Goal: Task Accomplishment & Management: Manage account settings

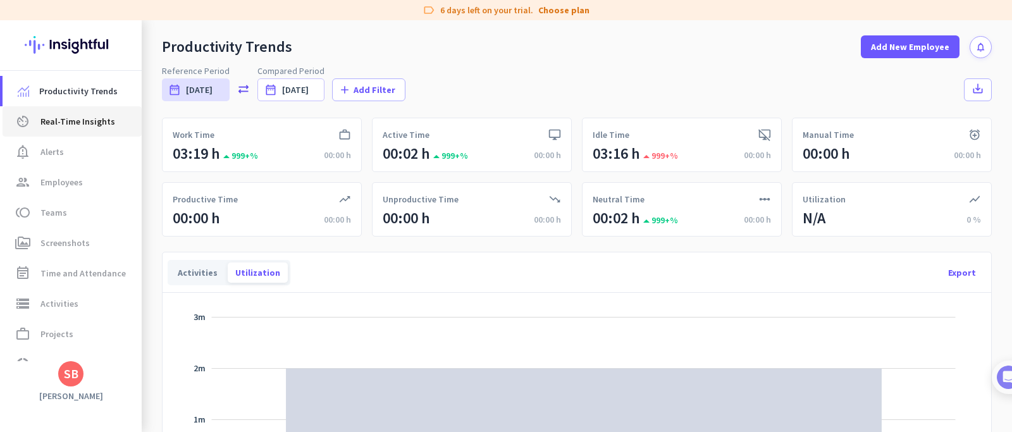
click at [66, 119] on span "Real-Time Insights" at bounding box center [77, 121] width 75 height 15
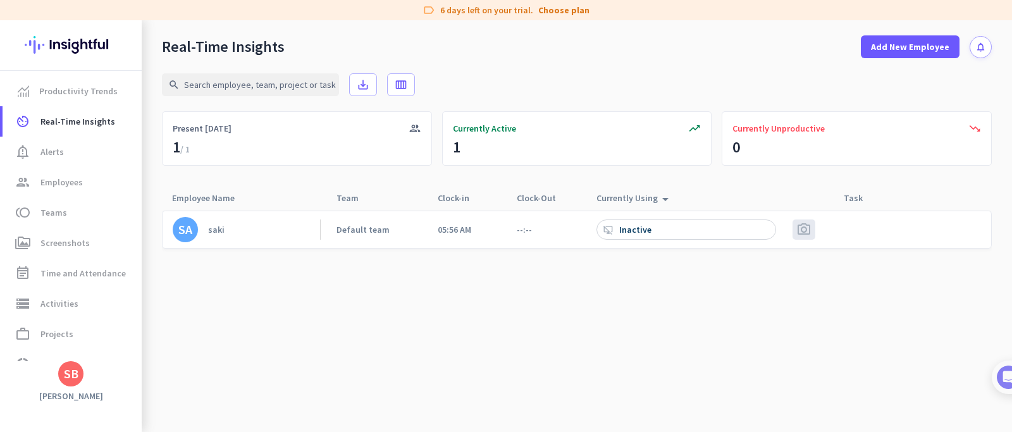
click at [213, 227] on div "saki" at bounding box center [216, 229] width 16 height 11
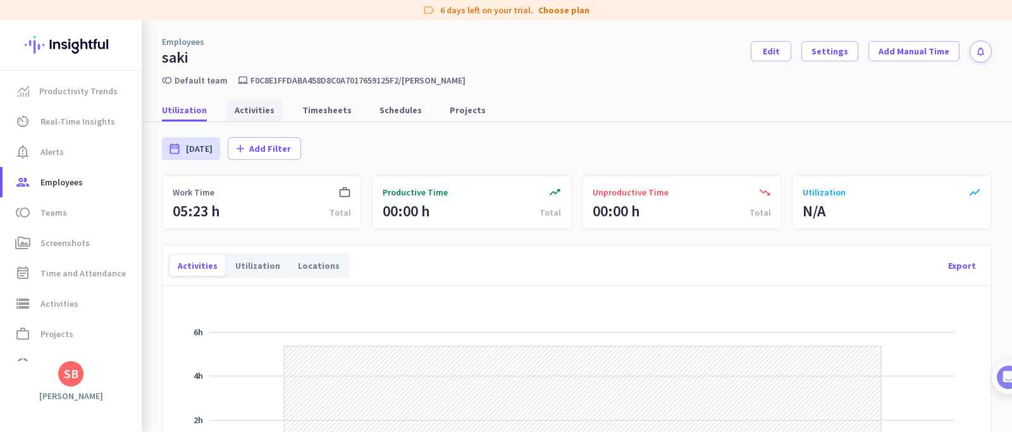
click at [263, 109] on span "Activities" at bounding box center [255, 110] width 40 height 13
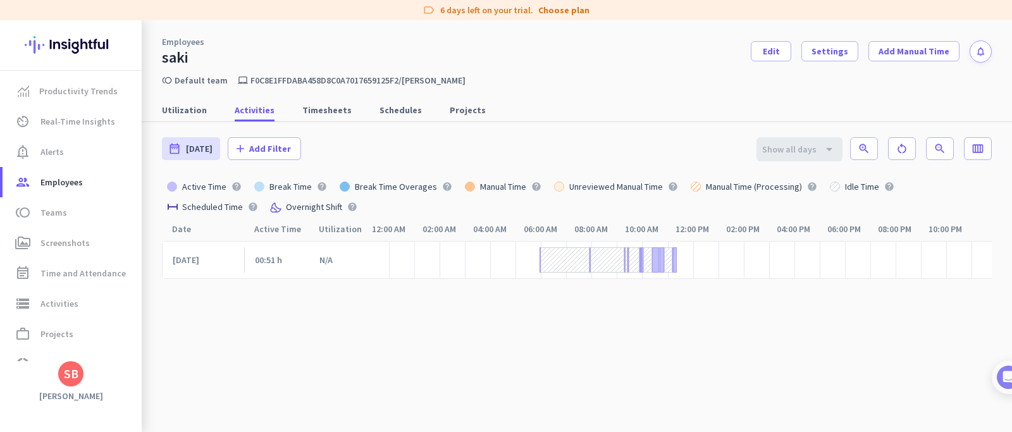
scroll to position [0, 15]
click at [306, 115] on span "Timesheets" at bounding box center [326, 110] width 49 height 13
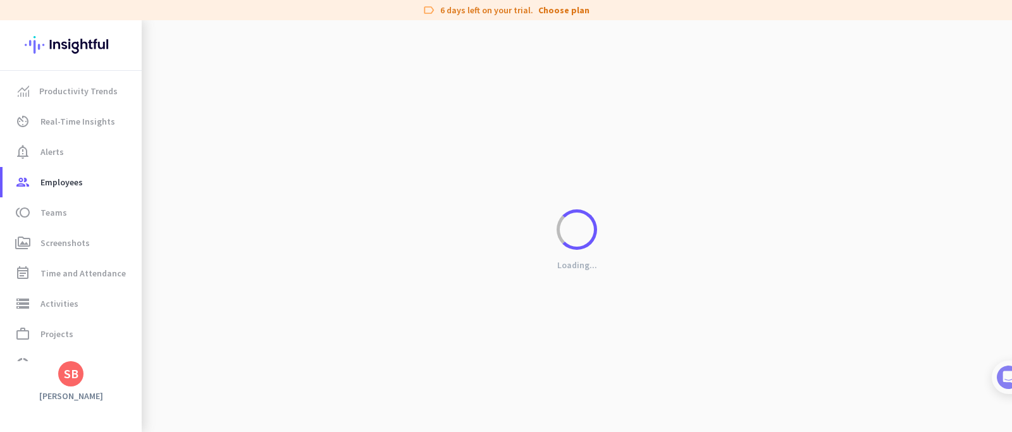
scroll to position [0, 6]
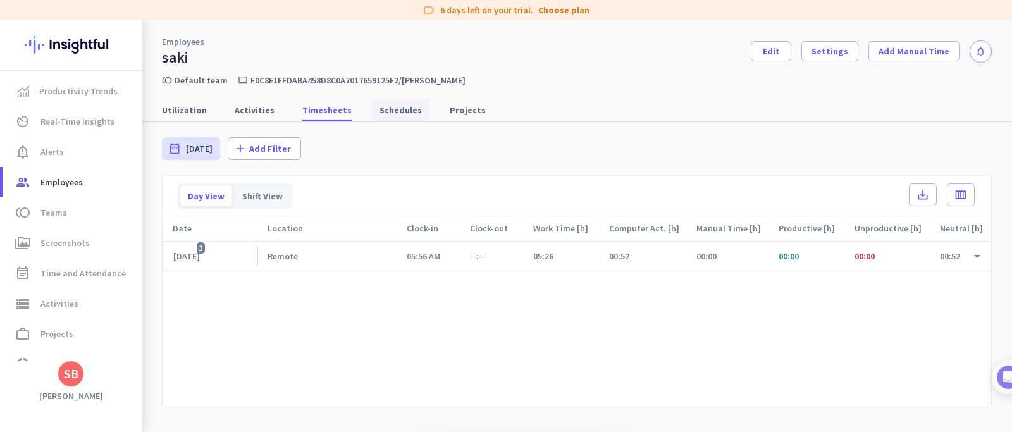
click at [381, 115] on span "Schedules" at bounding box center [401, 110] width 42 height 13
type input "[DATE] - [DATE]"
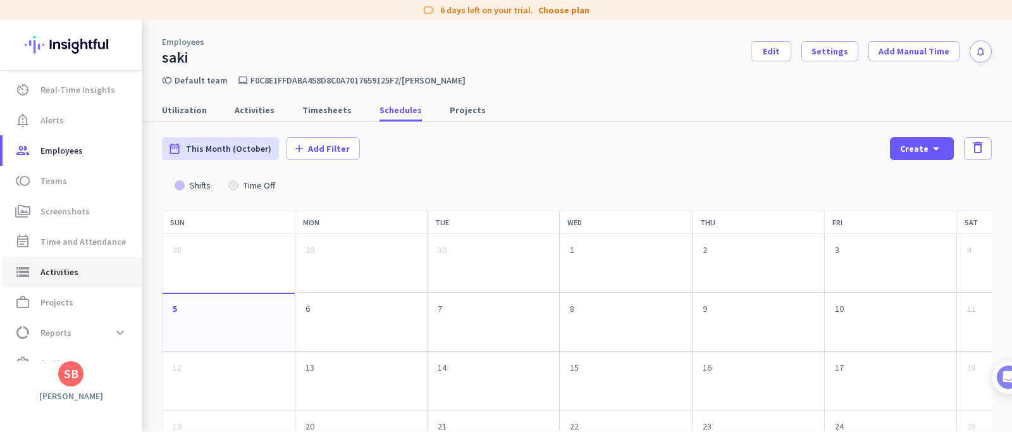
scroll to position [54, 0]
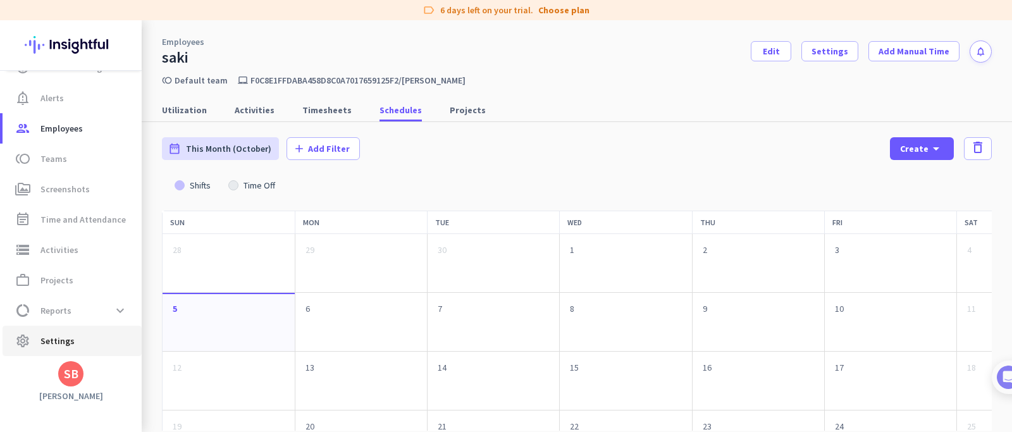
click at [73, 340] on span "settings Settings" at bounding box center [72, 340] width 119 height 15
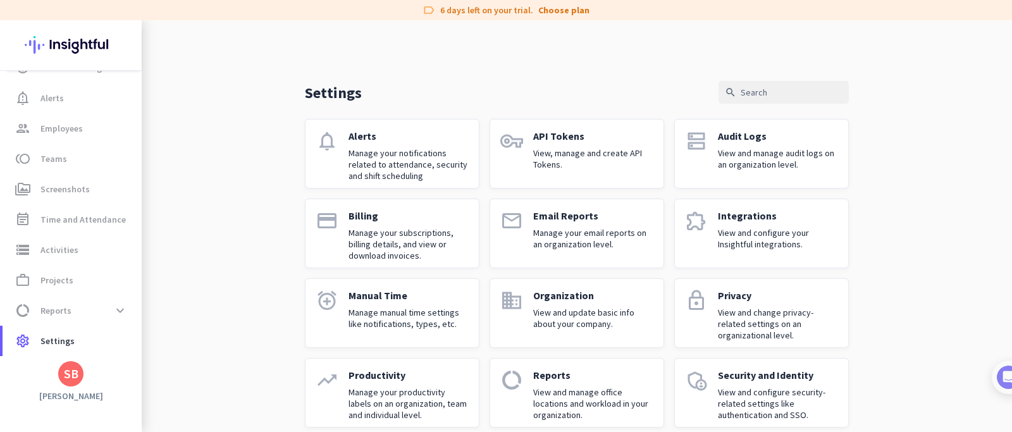
click at [738, 230] on p "View and configure your Insightful integrations." at bounding box center [778, 238] width 120 height 23
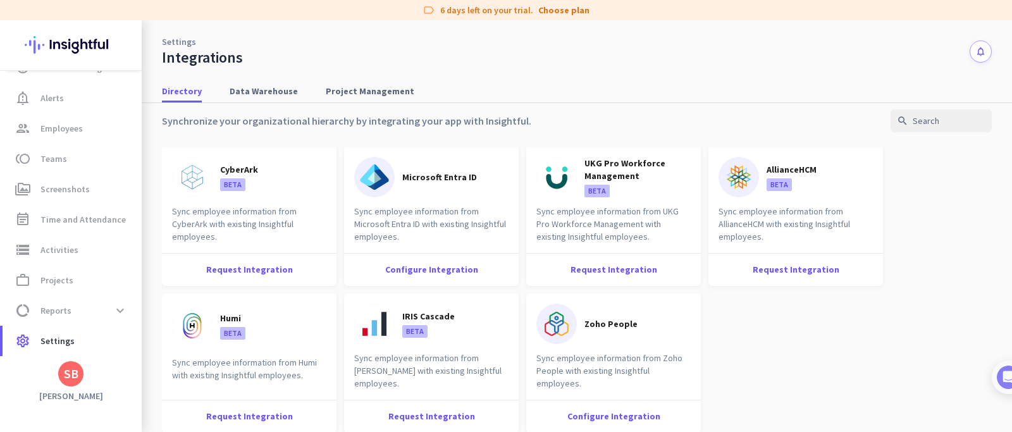
scroll to position [16, 0]
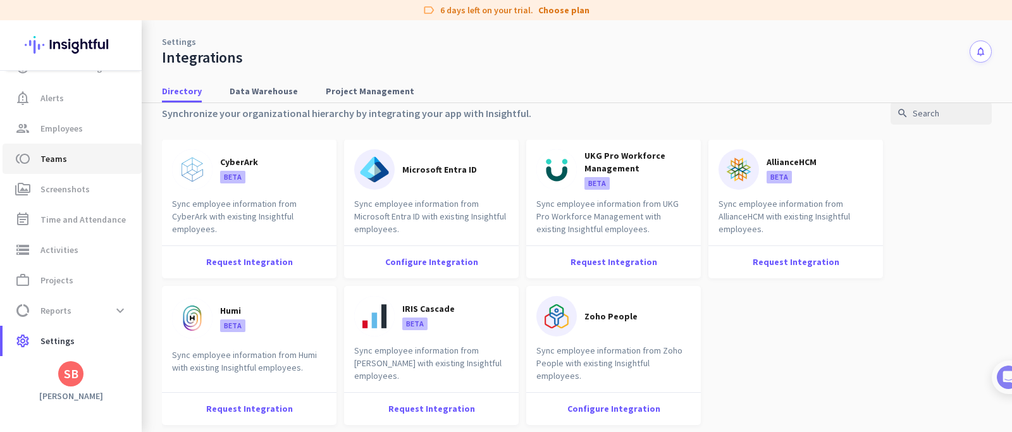
click at [53, 165] on span "Teams" at bounding box center [53, 158] width 27 height 15
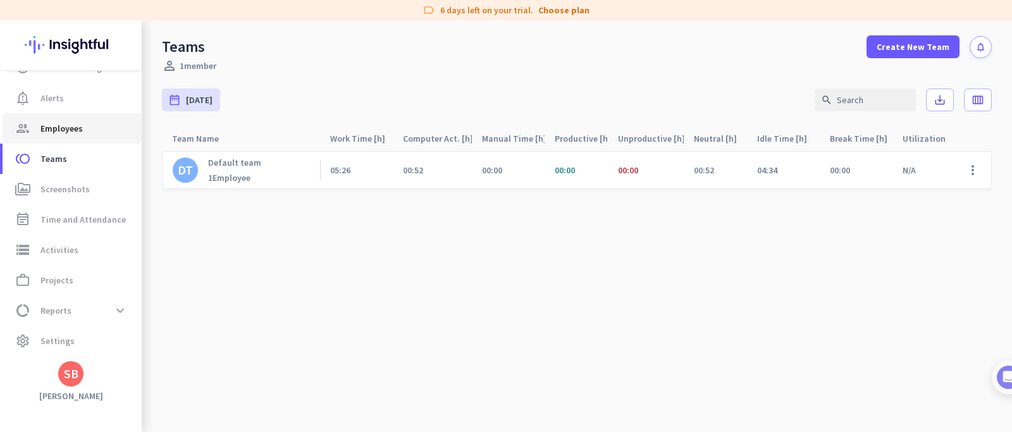
click at [84, 130] on span "group Employees" at bounding box center [72, 128] width 119 height 15
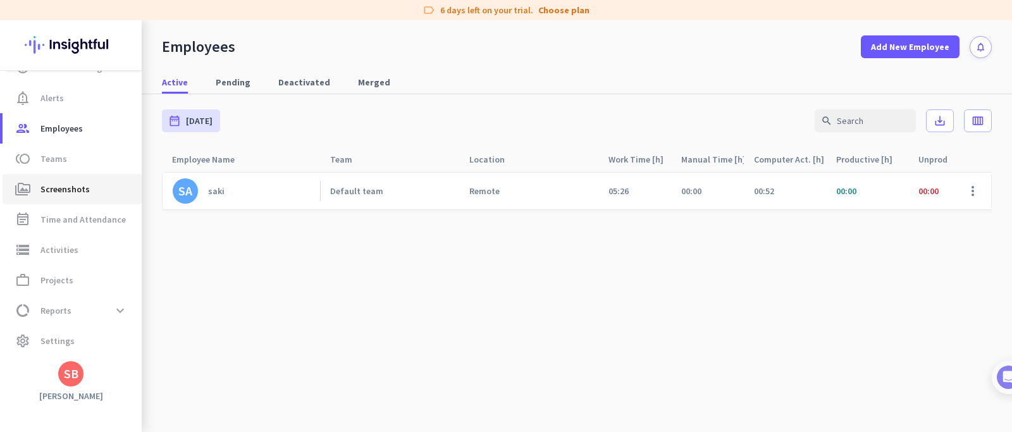
click at [77, 189] on span "Screenshots" at bounding box center [64, 189] width 49 height 15
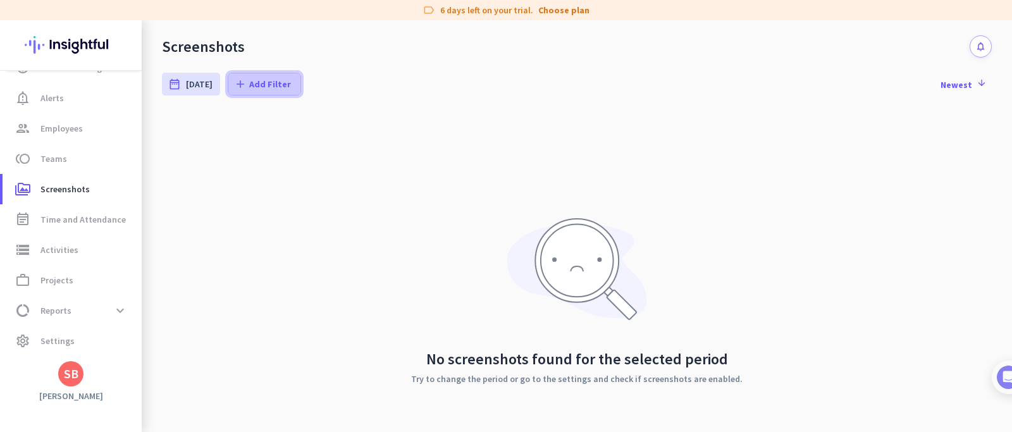
click at [256, 78] on span "Add Filter" at bounding box center [270, 84] width 42 height 13
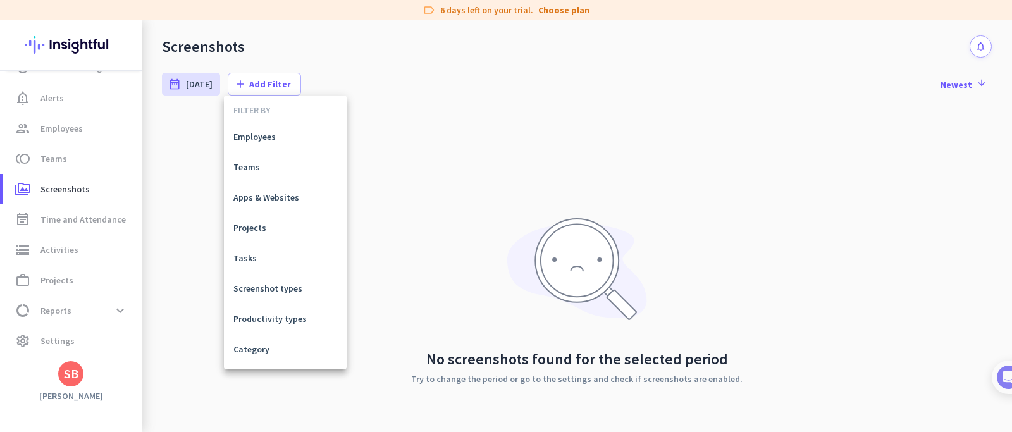
click at [169, 125] on div at bounding box center [506, 216] width 1012 height 432
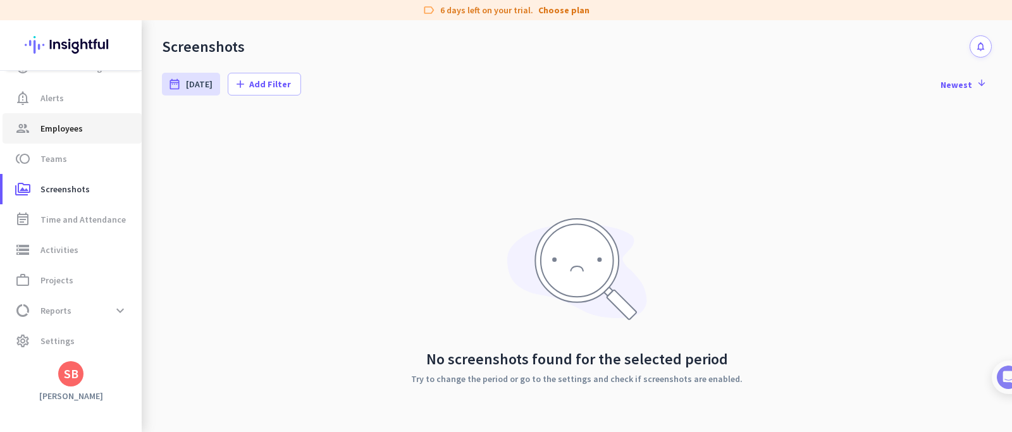
click at [78, 123] on span "Employees" at bounding box center [61, 128] width 42 height 15
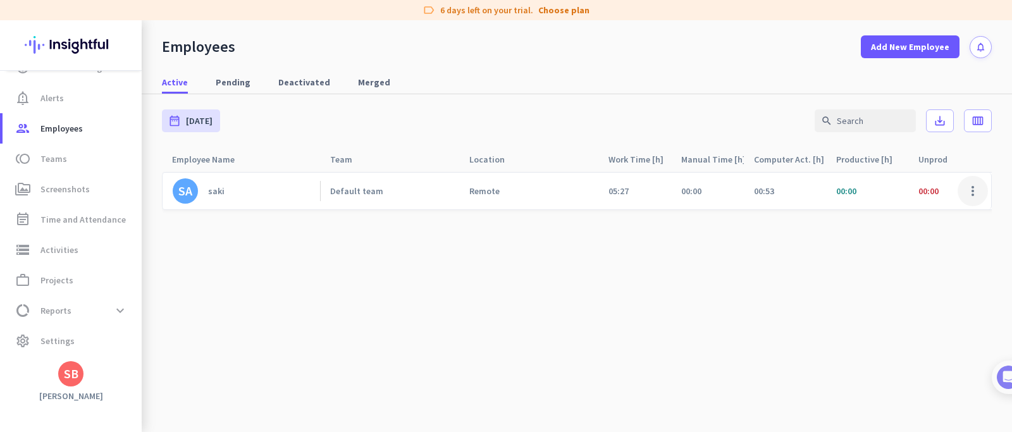
click at [971, 193] on span at bounding box center [973, 191] width 30 height 30
click at [955, 213] on span "Edit" at bounding box center [937, 217] width 84 height 13
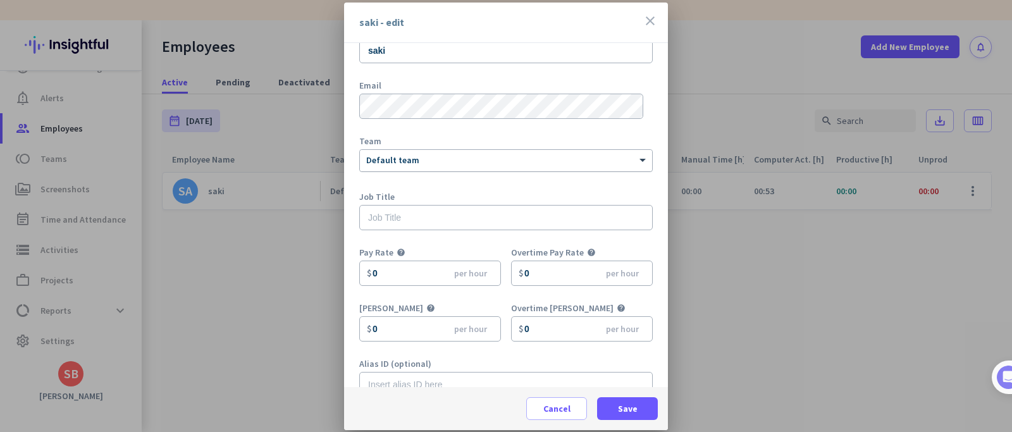
scroll to position [56, 0]
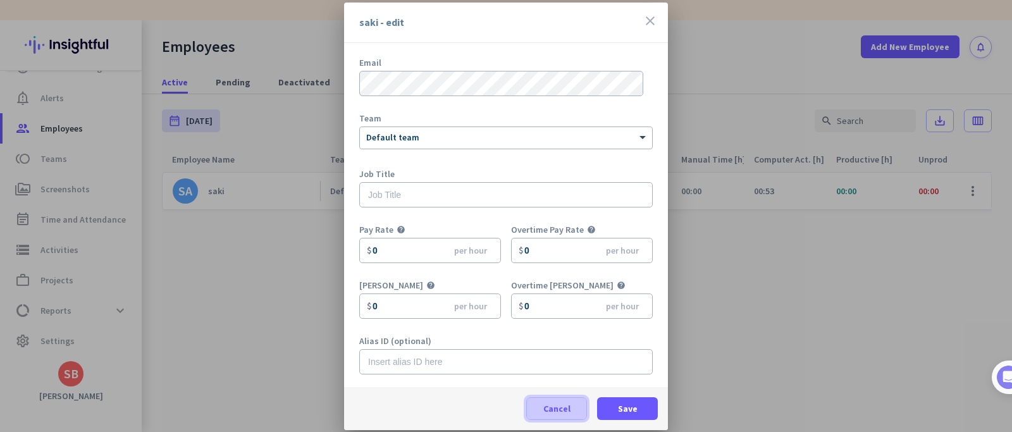
click at [561, 411] on span "Cancel" at bounding box center [557, 408] width 27 height 13
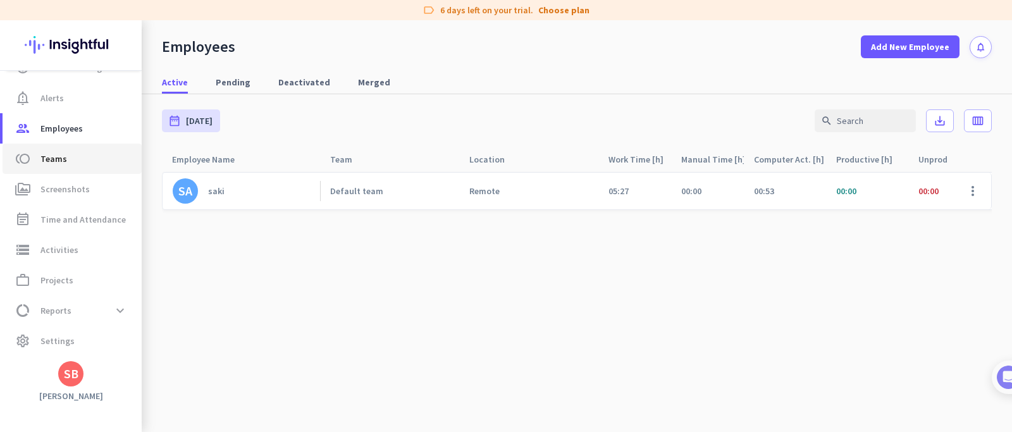
click at [49, 159] on span "Teams" at bounding box center [53, 158] width 27 height 15
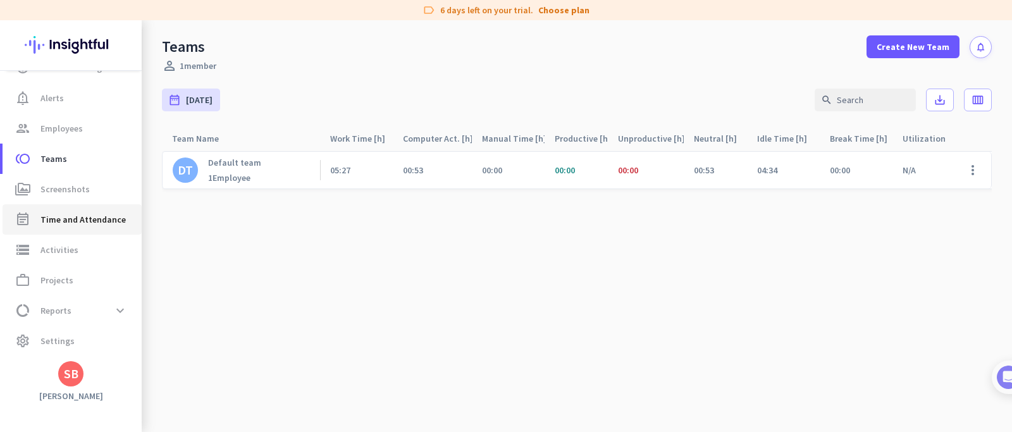
click at [65, 225] on span "Time and Attendance" at bounding box center [82, 219] width 85 height 15
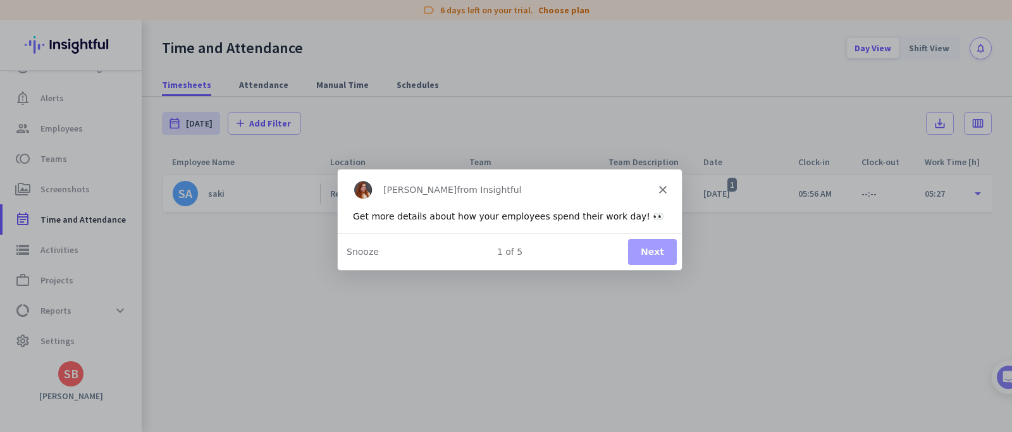
click at [654, 248] on button "Next" at bounding box center [652, 252] width 49 height 26
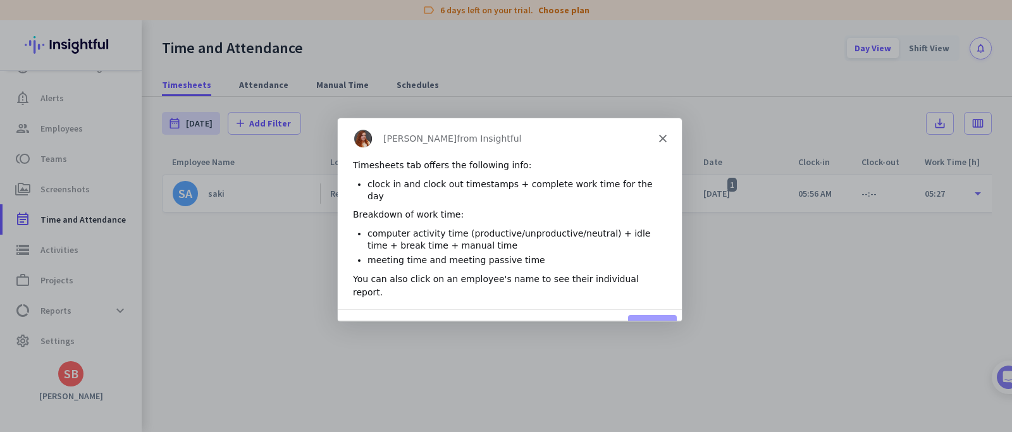
click at [652, 309] on div "2 of 5 Next Restart" at bounding box center [509, 327] width 344 height 37
click at [653, 314] on button "Next" at bounding box center [652, 327] width 49 height 26
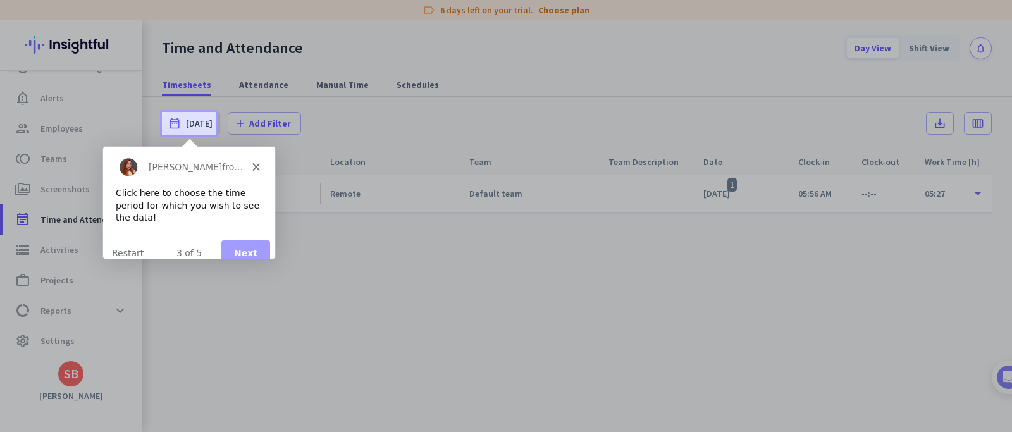
click at [253, 240] on button "Next" at bounding box center [245, 253] width 49 height 26
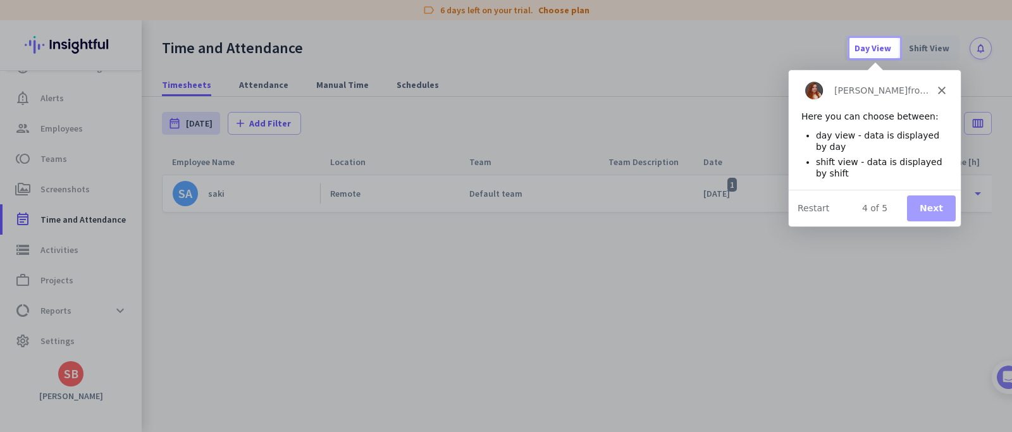
click at [935, 208] on button "Next" at bounding box center [931, 208] width 49 height 26
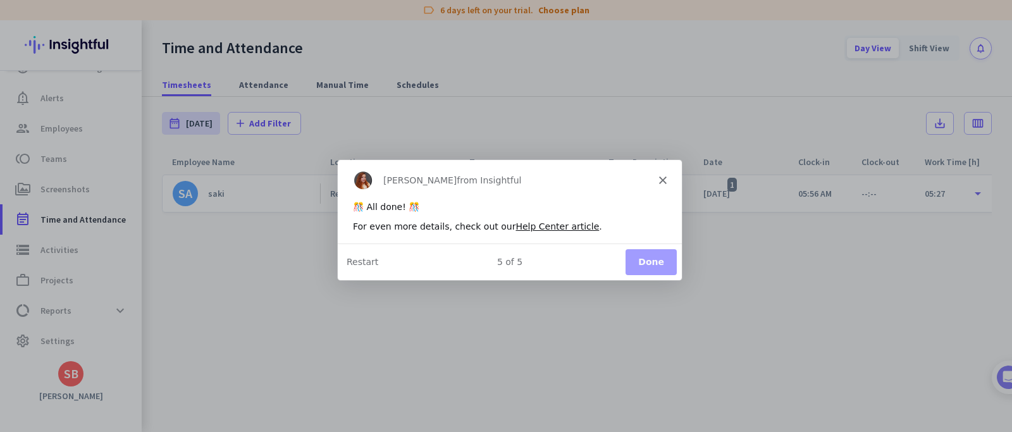
click at [660, 266] on button "Done" at bounding box center [650, 261] width 51 height 26
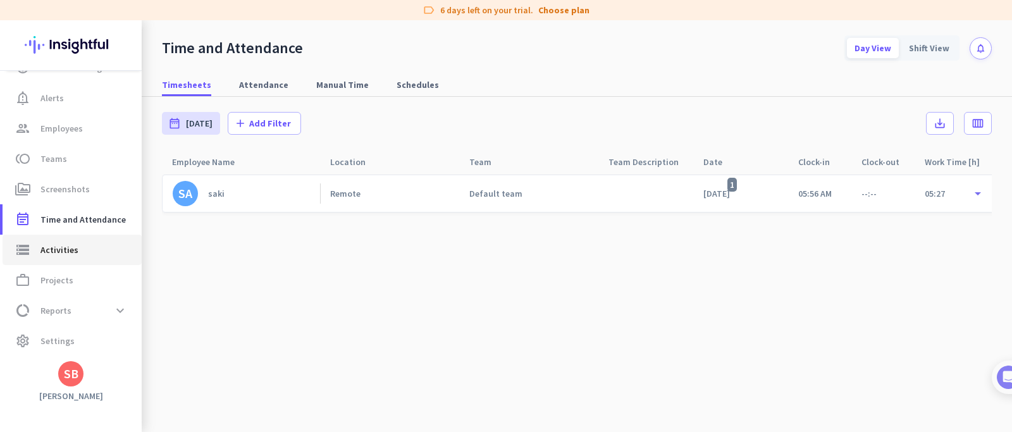
click at [58, 253] on span "Activities" at bounding box center [59, 249] width 38 height 15
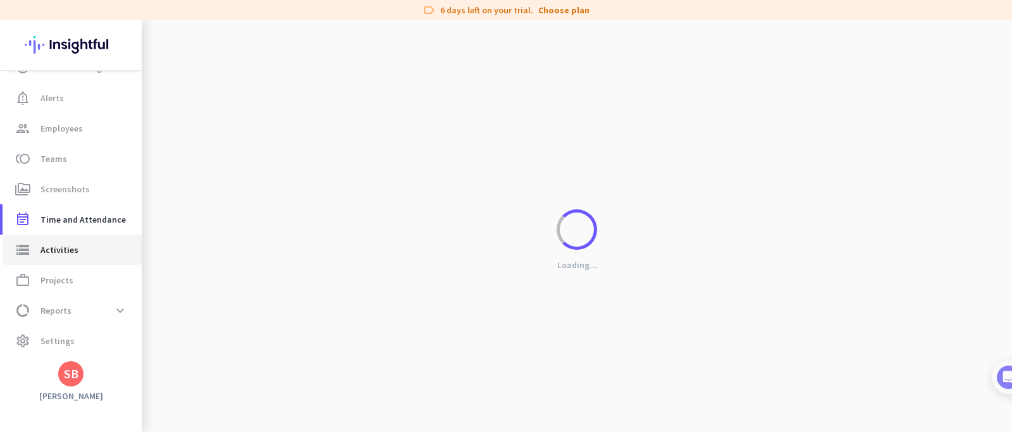
type input "[DATE]"
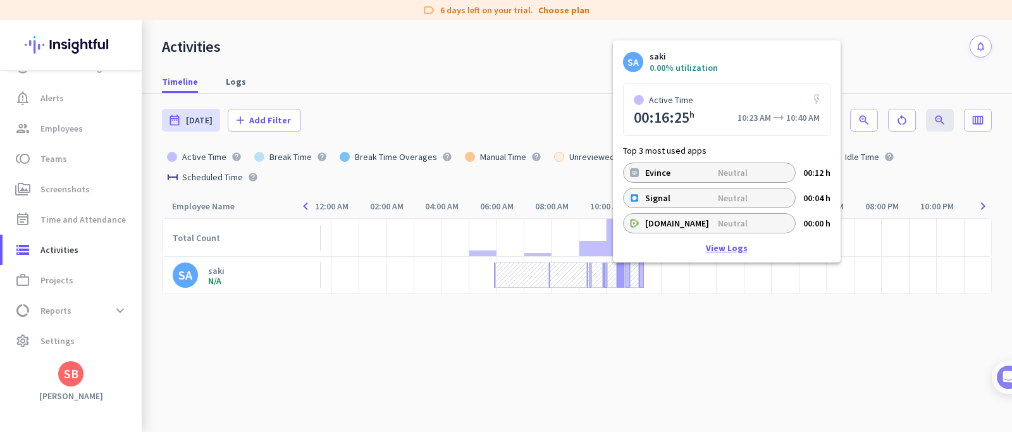
click at [729, 246] on link "View Logs" at bounding box center [727, 248] width 42 height 9
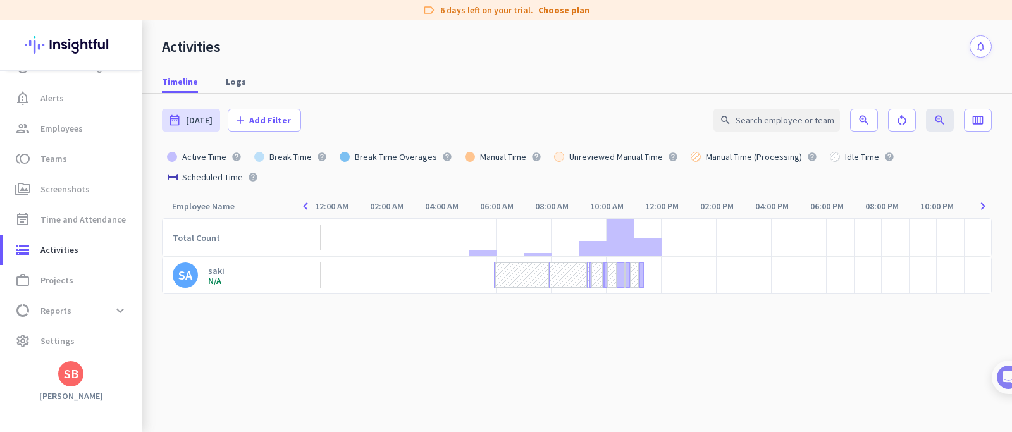
type input "[DATE] - [DATE]"
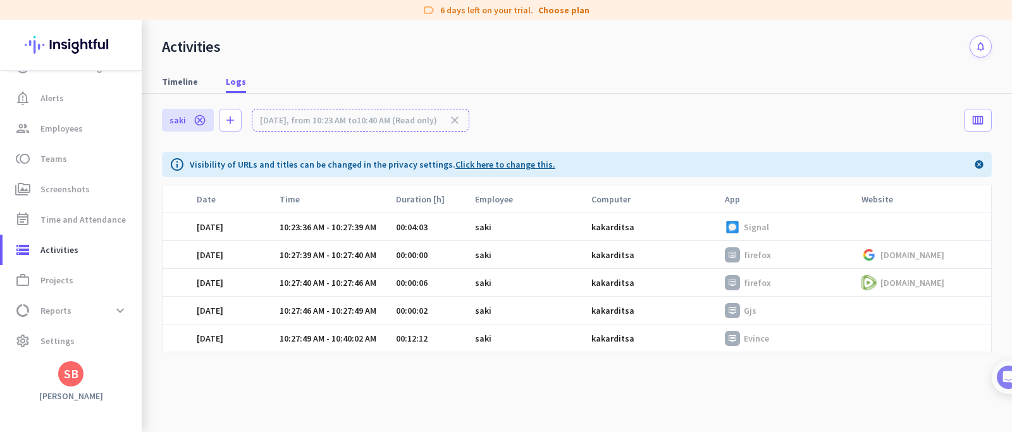
click at [499, 163] on link "Click here to change this." at bounding box center [506, 164] width 100 height 11
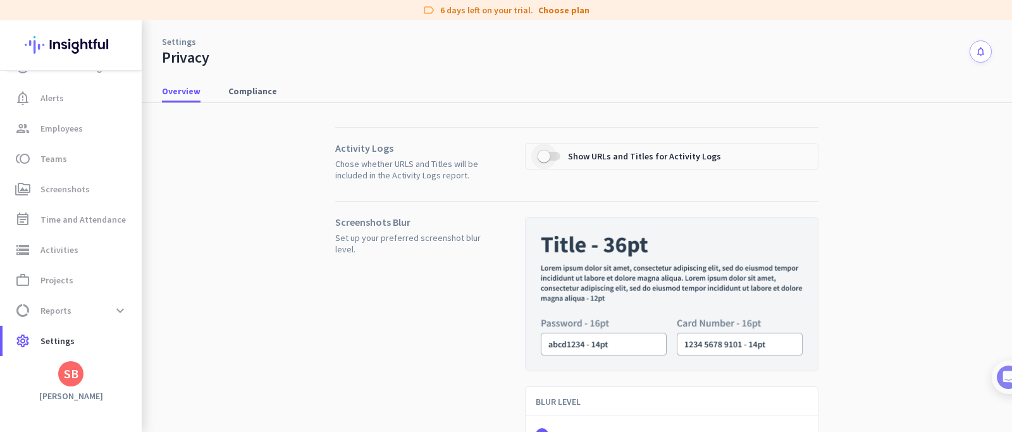
click at [547, 160] on span "button" at bounding box center [544, 156] width 25 height 25
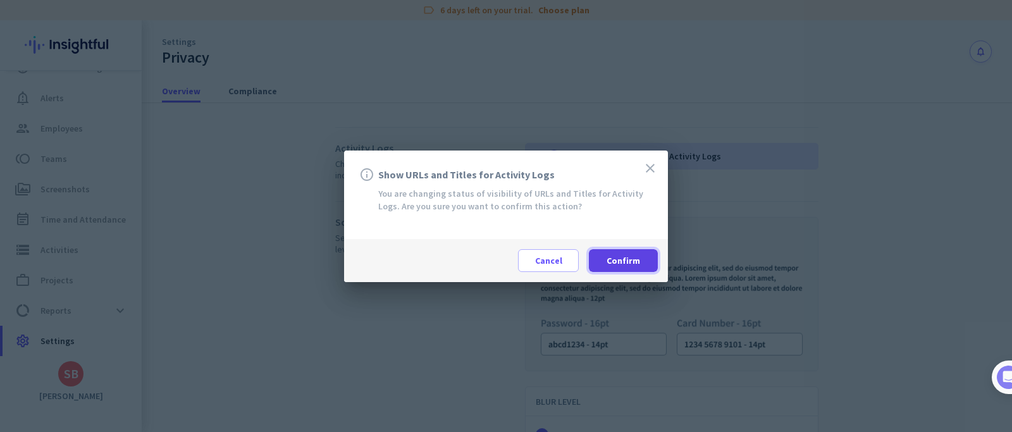
click at [631, 259] on span "Confirm" at bounding box center [624, 260] width 34 height 13
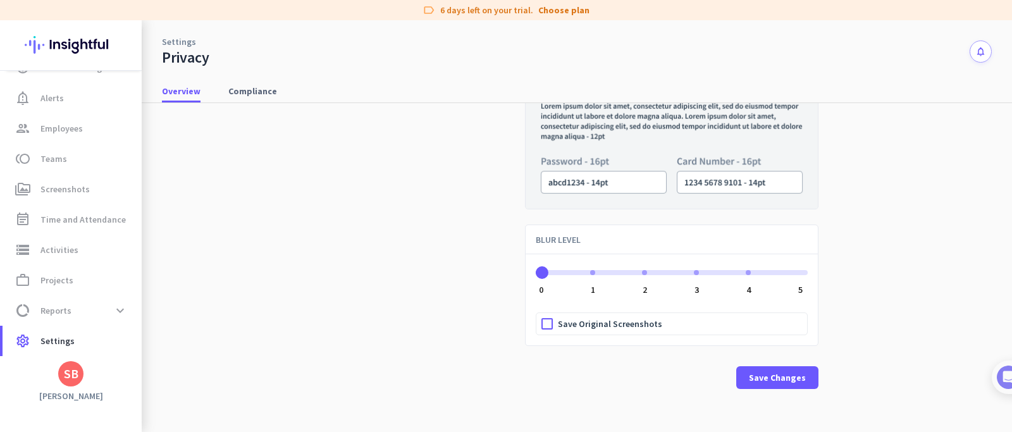
scroll to position [163, 0]
click at [778, 375] on span "Save Changes" at bounding box center [777, 376] width 57 height 13
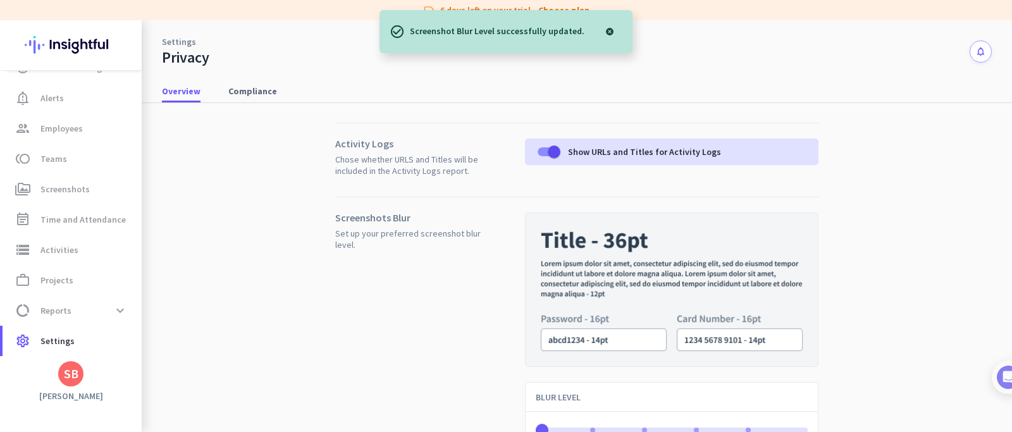
scroll to position [0, 0]
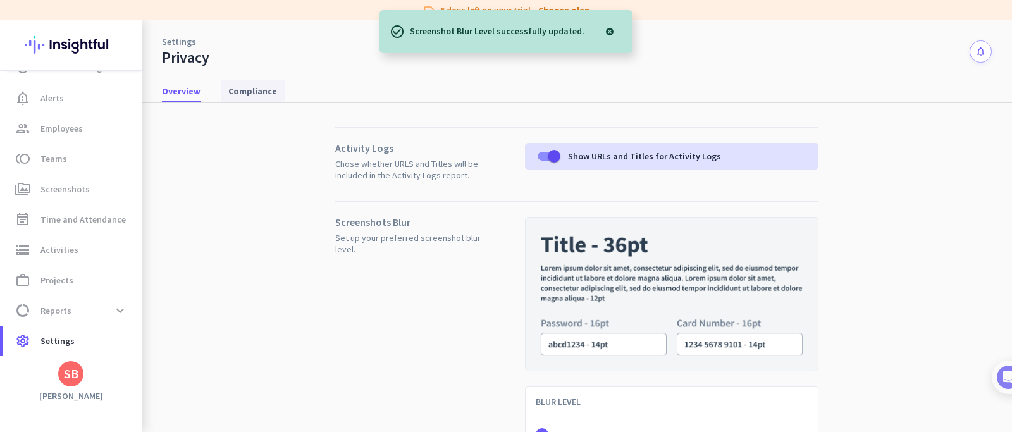
click at [244, 89] on span "Compliance" at bounding box center [252, 91] width 49 height 13
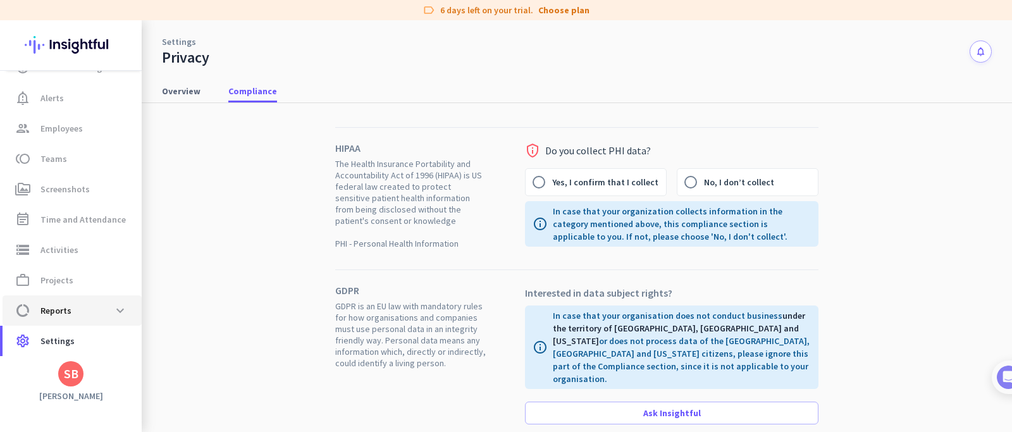
click at [53, 304] on span "Reports" at bounding box center [55, 310] width 31 height 15
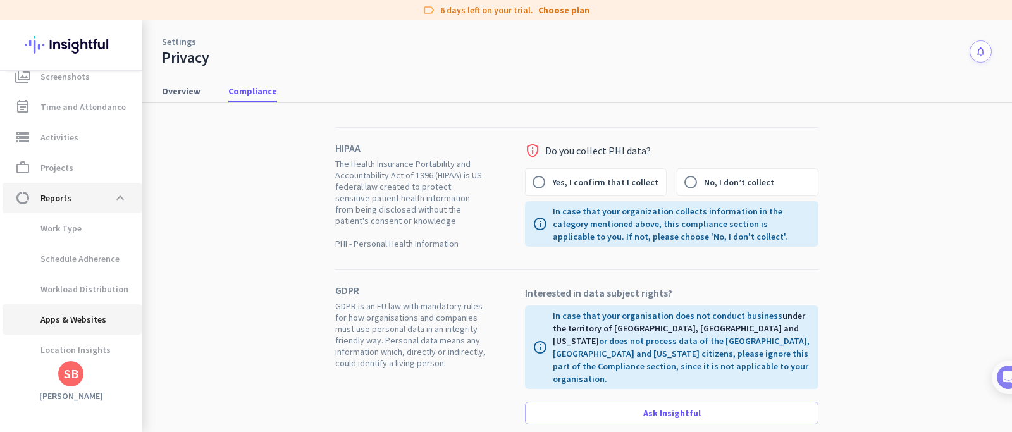
scroll to position [170, 0]
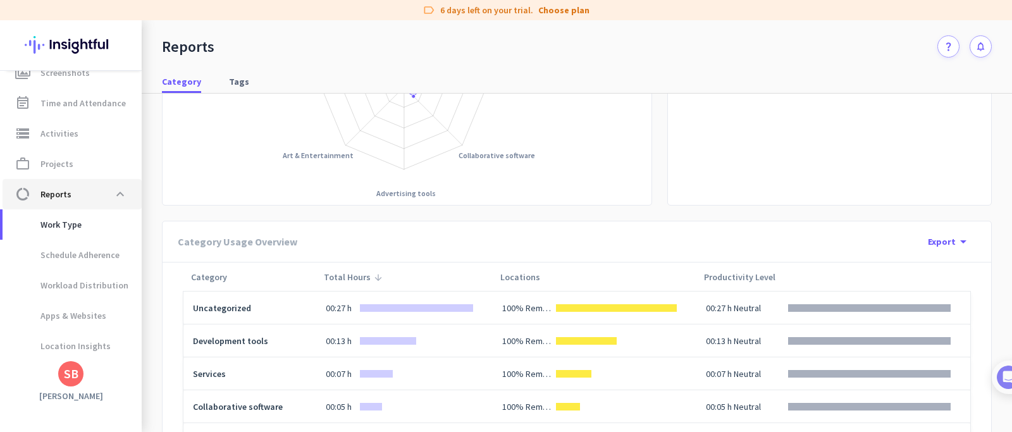
scroll to position [304, 0]
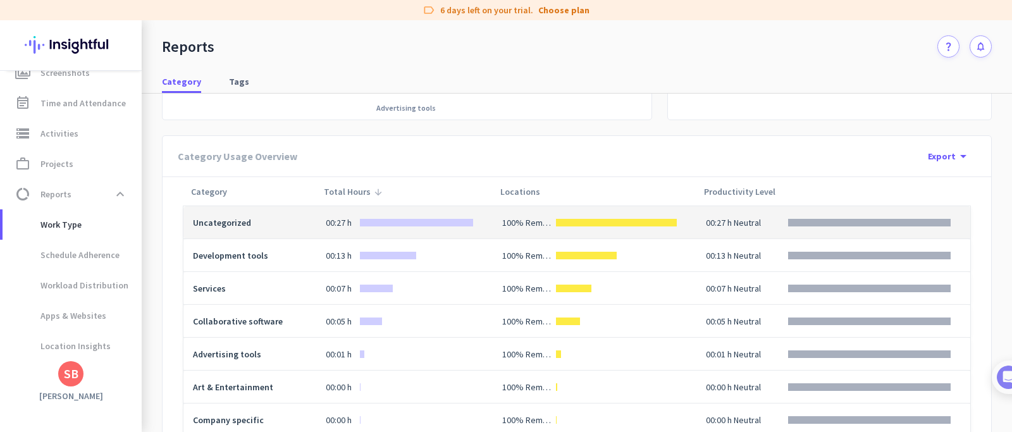
click at [361, 216] on div "00:27 h" at bounding box center [400, 222] width 148 height 13
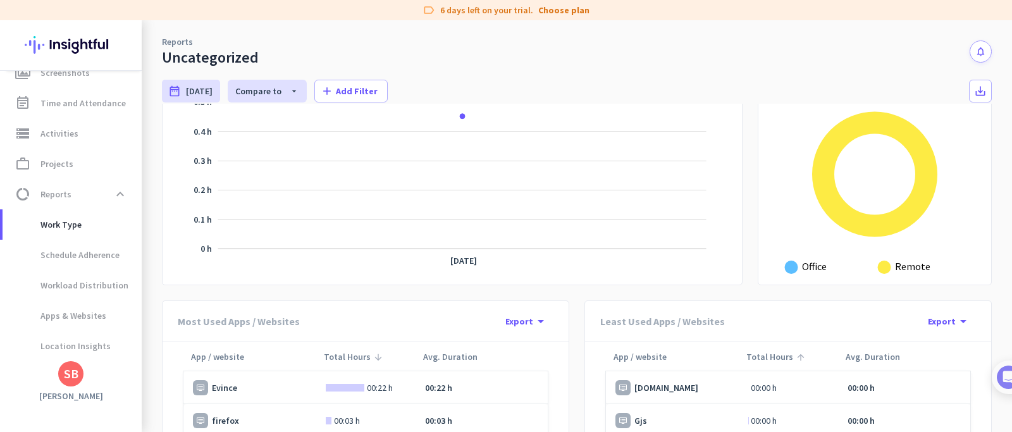
scroll to position [380, 0]
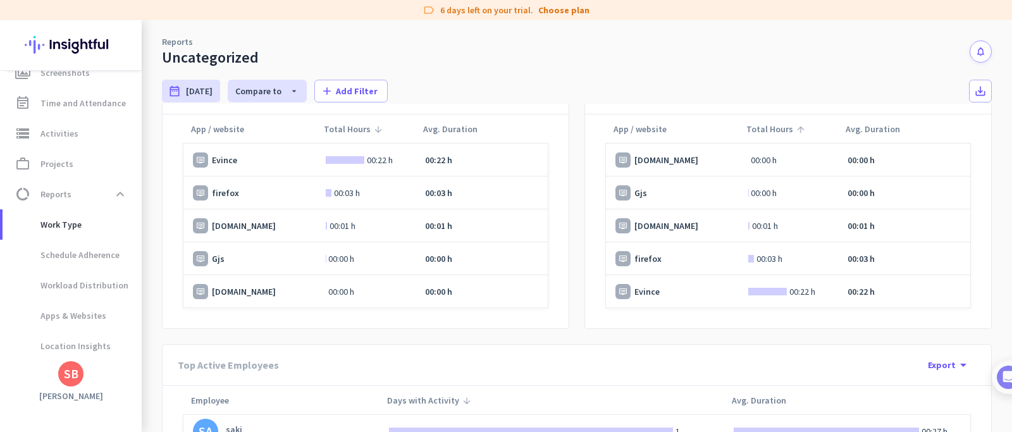
click at [220, 159] on p "Evince" at bounding box center [224, 160] width 25 height 13
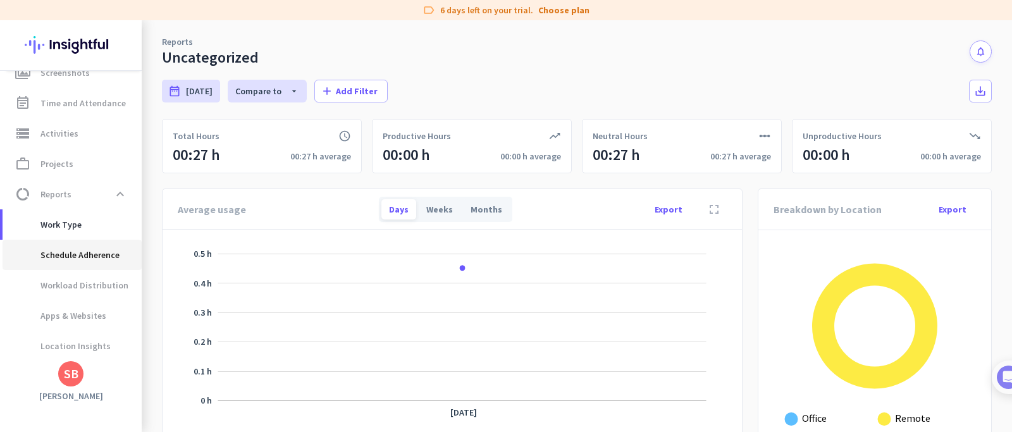
click at [92, 264] on span "Schedule Adherence" at bounding box center [66, 255] width 107 height 30
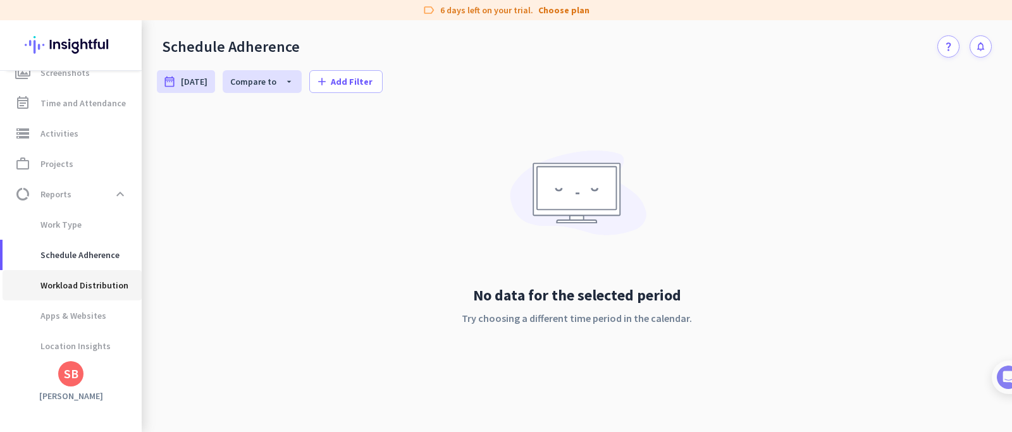
click at [108, 294] on span "Workload Distribution" at bounding box center [71, 285] width 116 height 30
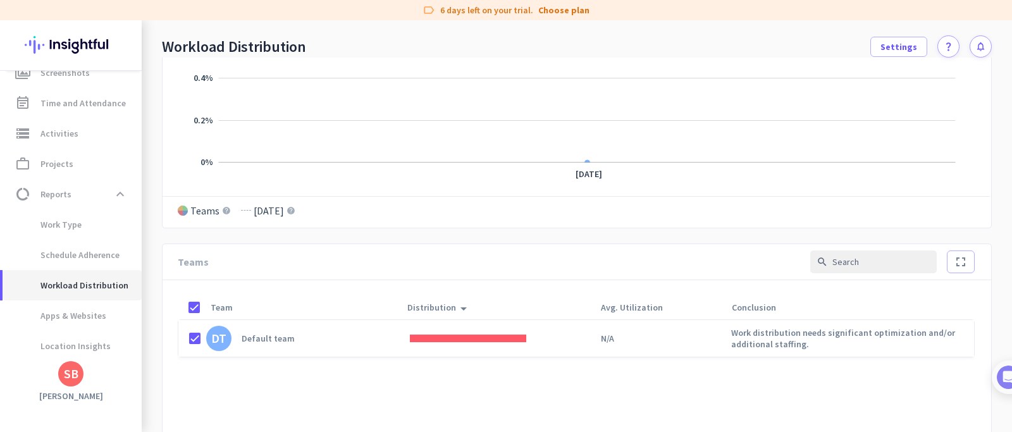
scroll to position [304, 0]
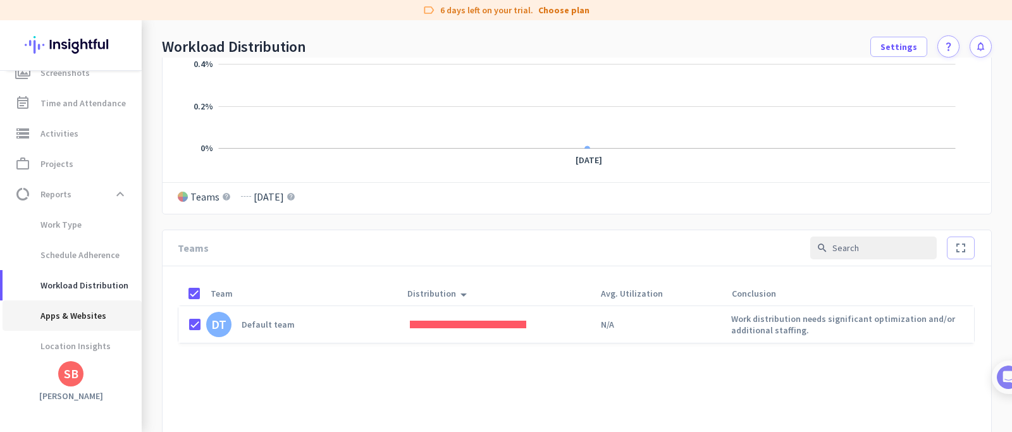
click at [89, 316] on span "Apps & Websites" at bounding box center [60, 316] width 94 height 30
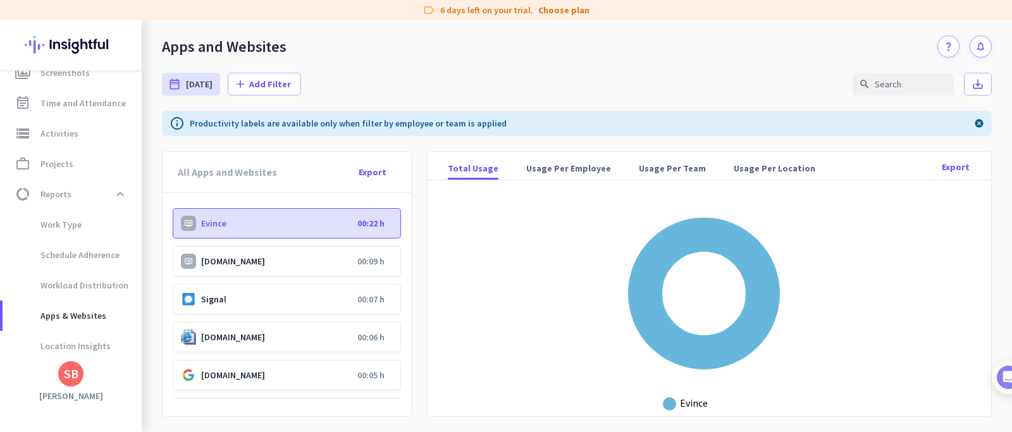
click at [252, 265] on p "[DOMAIN_NAME]" at bounding box center [276, 261] width 151 height 11
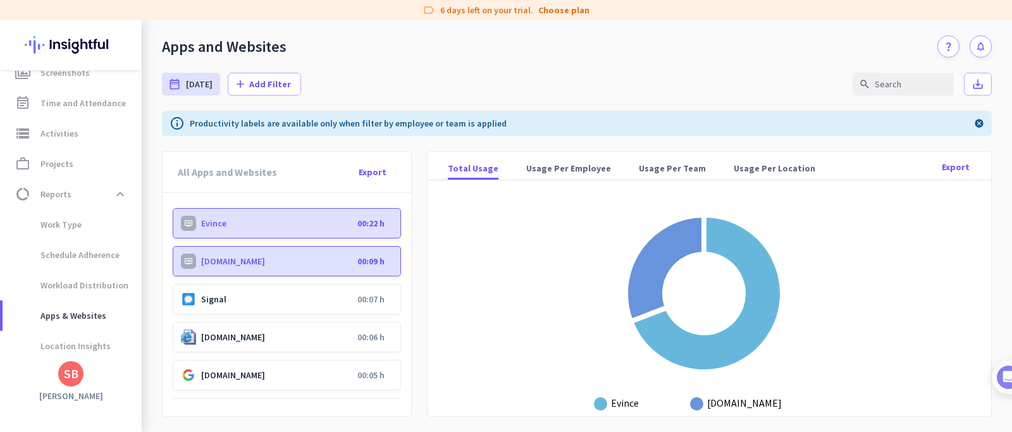
click at [206, 300] on p "Signal" at bounding box center [276, 299] width 151 height 11
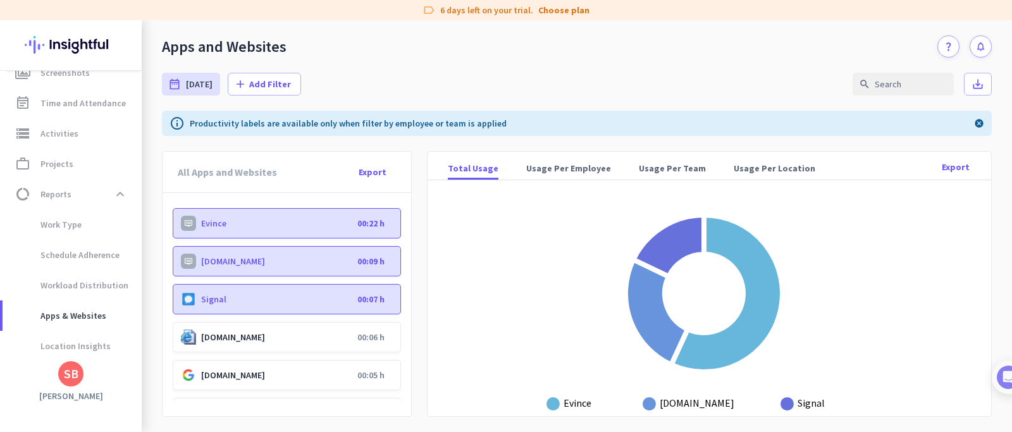
click at [220, 340] on p "[DOMAIN_NAME]" at bounding box center [276, 337] width 151 height 11
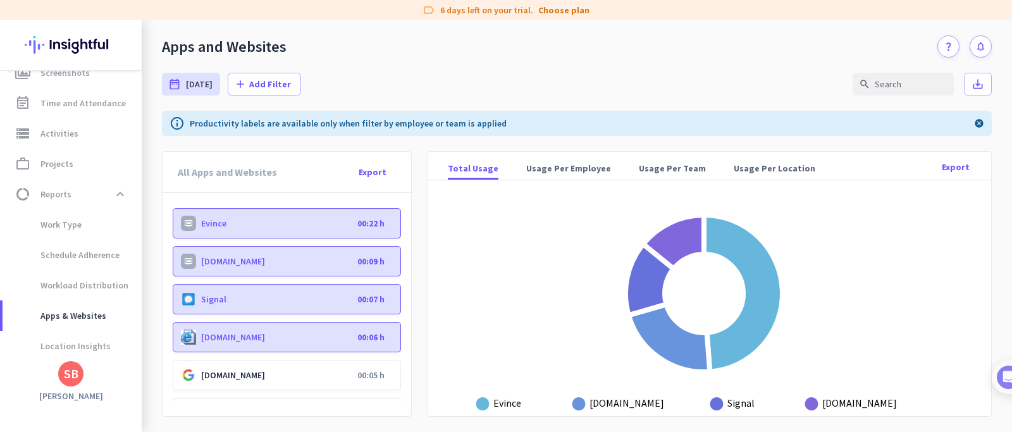
click at [273, 300] on p "Signal" at bounding box center [276, 299] width 151 height 11
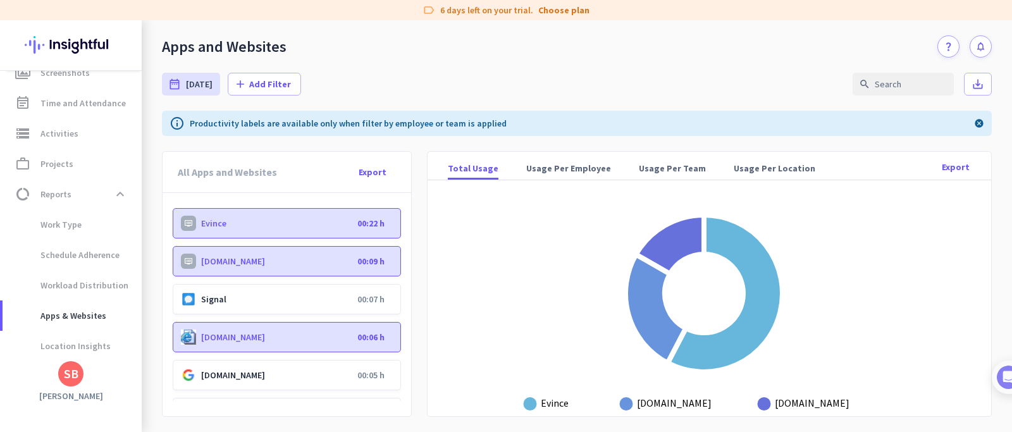
click at [266, 293] on div "Signal 00:07 h" at bounding box center [287, 299] width 228 height 30
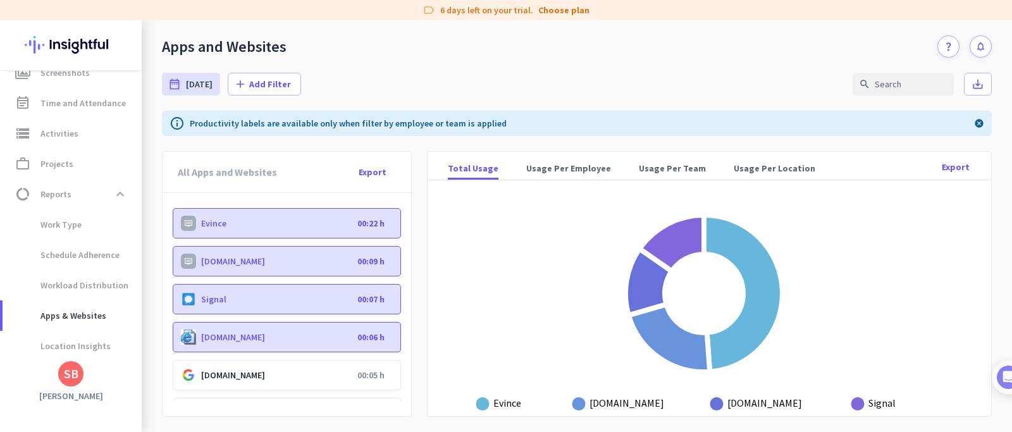
click at [310, 373] on p "[DOMAIN_NAME]" at bounding box center [276, 375] width 151 height 11
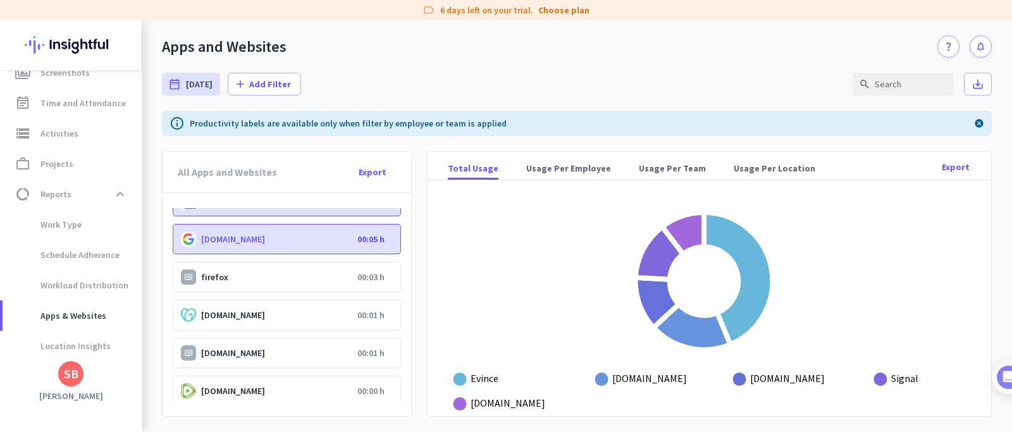
scroll to position [228, 0]
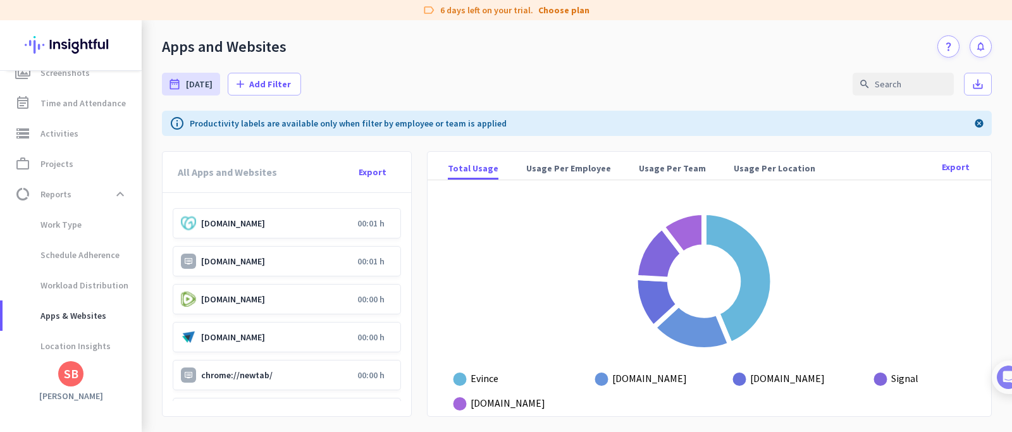
click at [337, 227] on p "[DOMAIN_NAME]" at bounding box center [276, 223] width 151 height 11
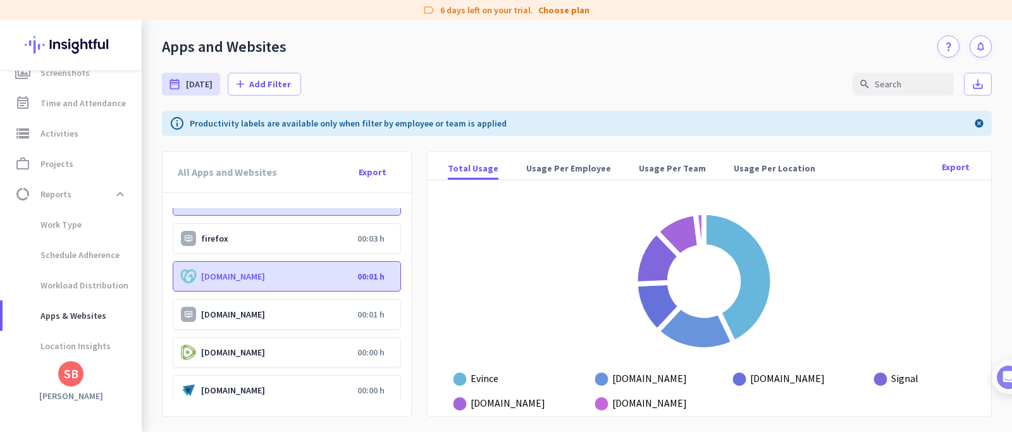
scroll to position [152, 0]
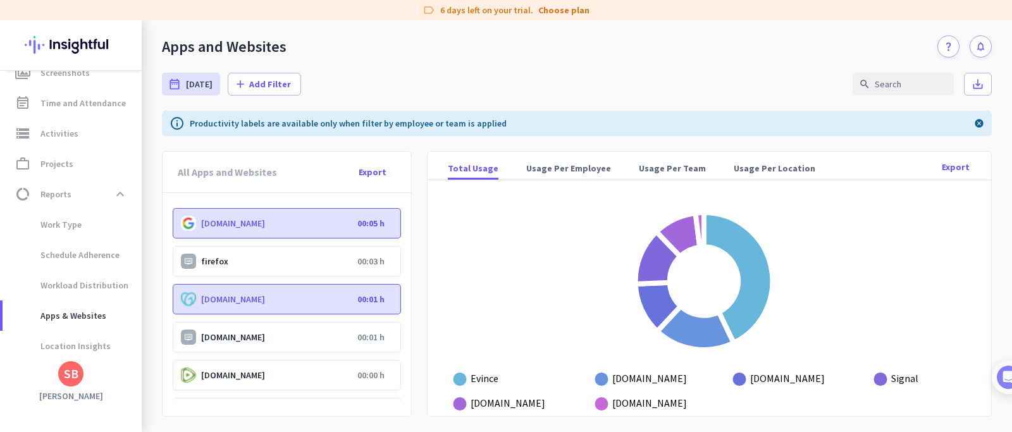
click at [358, 266] on p "00:03 h" at bounding box center [371, 261] width 27 height 11
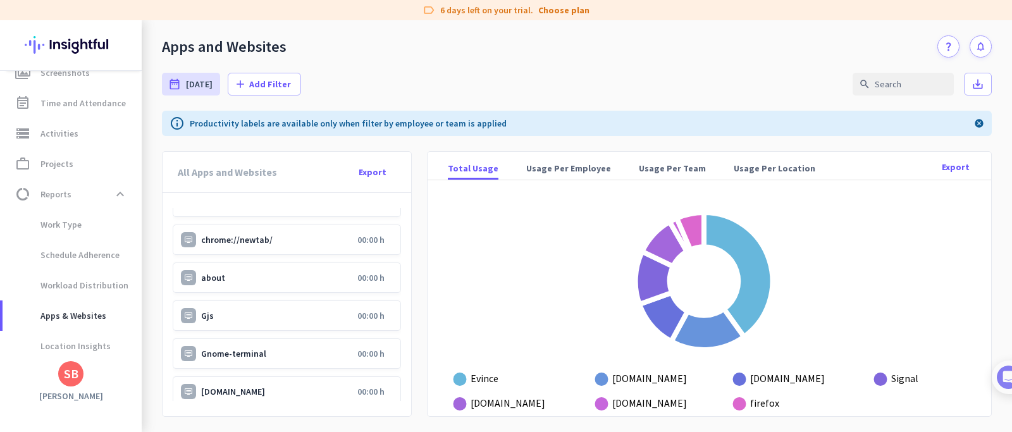
scroll to position [377, 0]
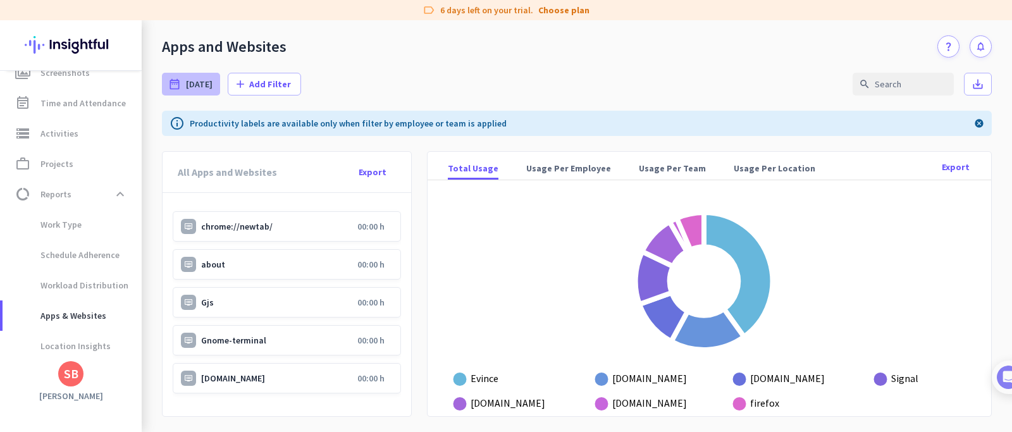
click at [209, 83] on div "date_range [DATE]" at bounding box center [191, 84] width 58 height 23
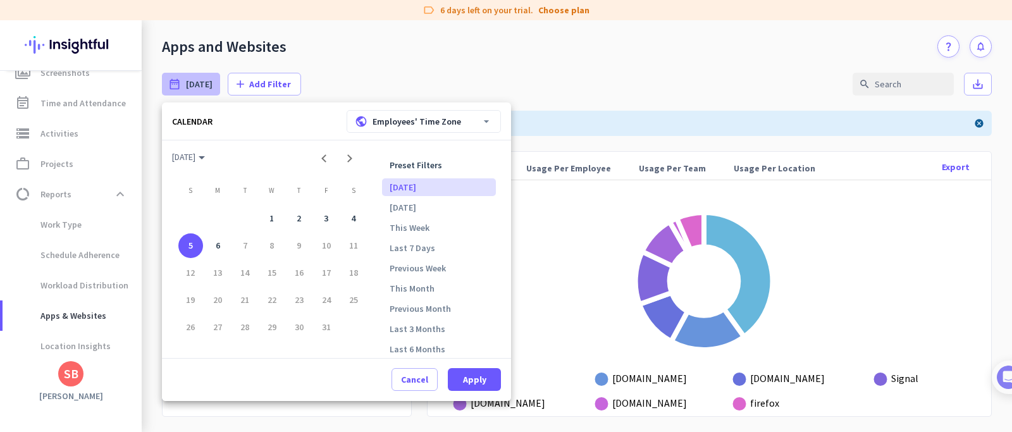
click at [209, 83] on div at bounding box center [506, 216] width 1012 height 432
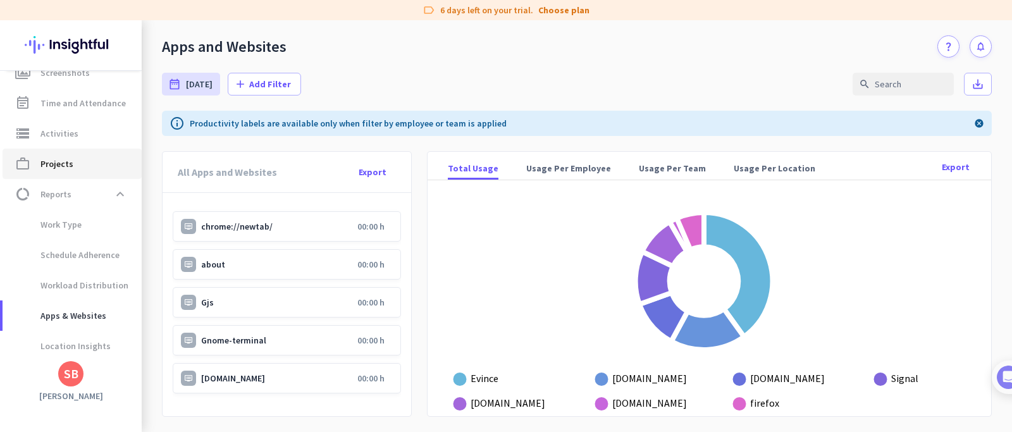
scroll to position [0, 0]
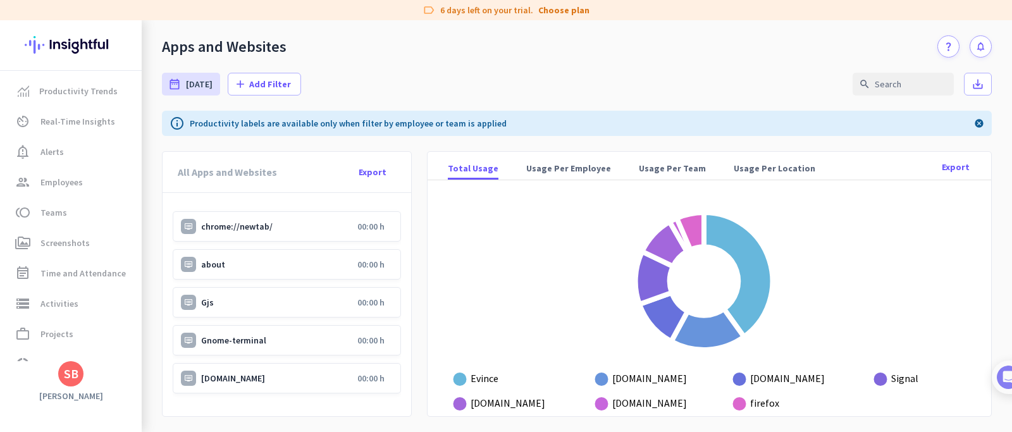
click at [73, 49] on img at bounding box center [71, 44] width 92 height 49
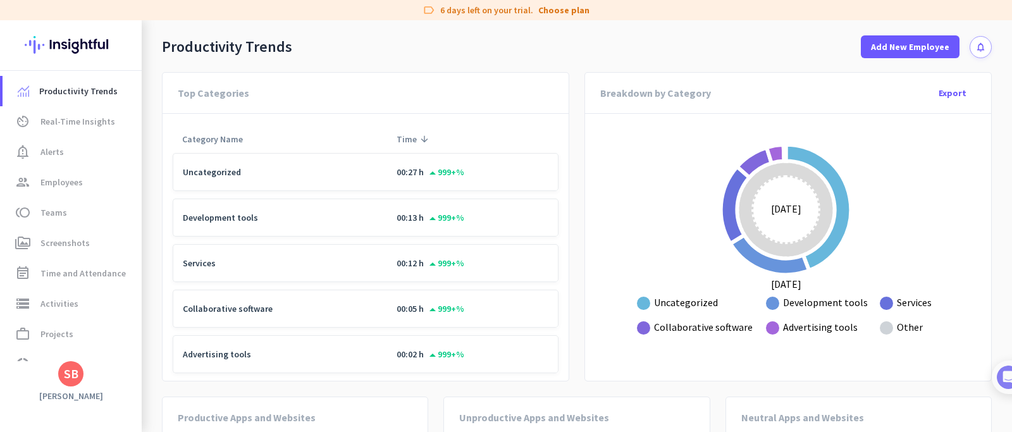
scroll to position [925, 0]
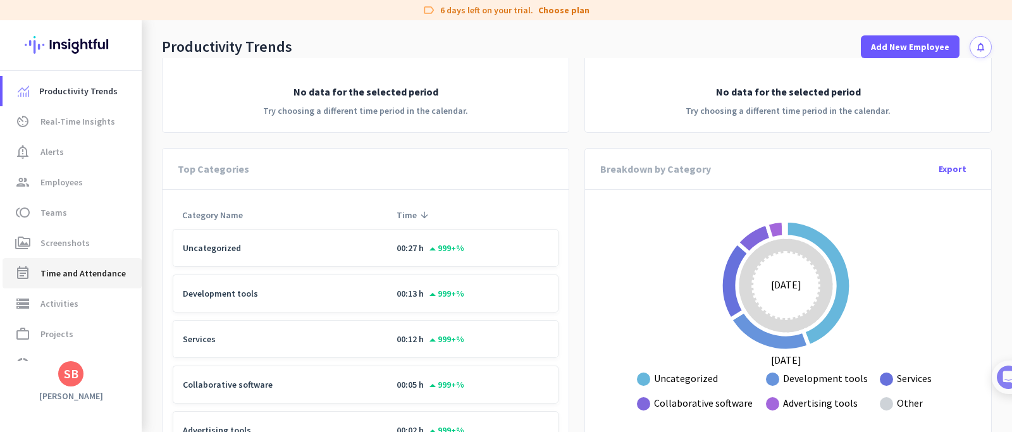
click at [75, 277] on span "Time and Attendance" at bounding box center [82, 273] width 85 height 15
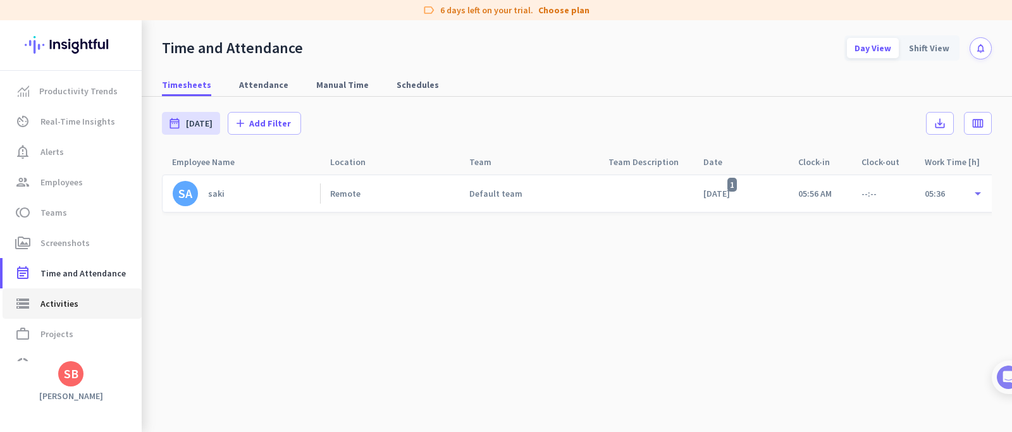
click at [70, 305] on span "Activities" at bounding box center [59, 303] width 38 height 15
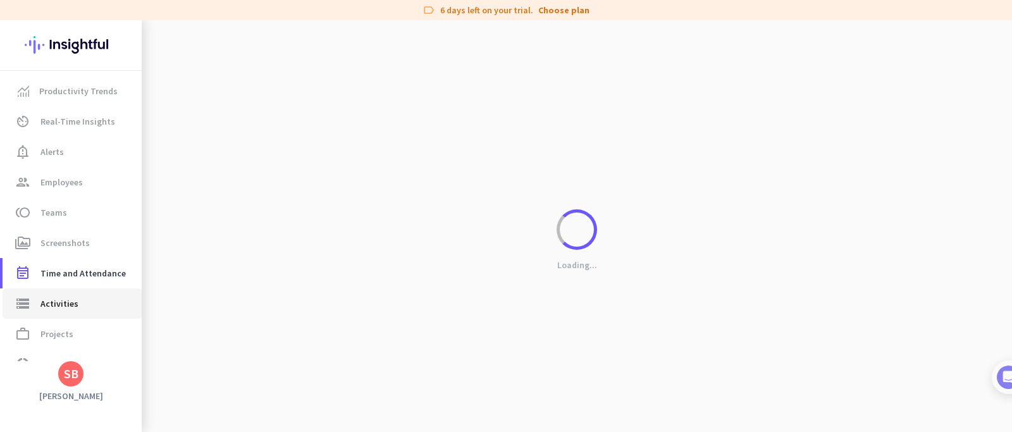
type input "[DATE]"
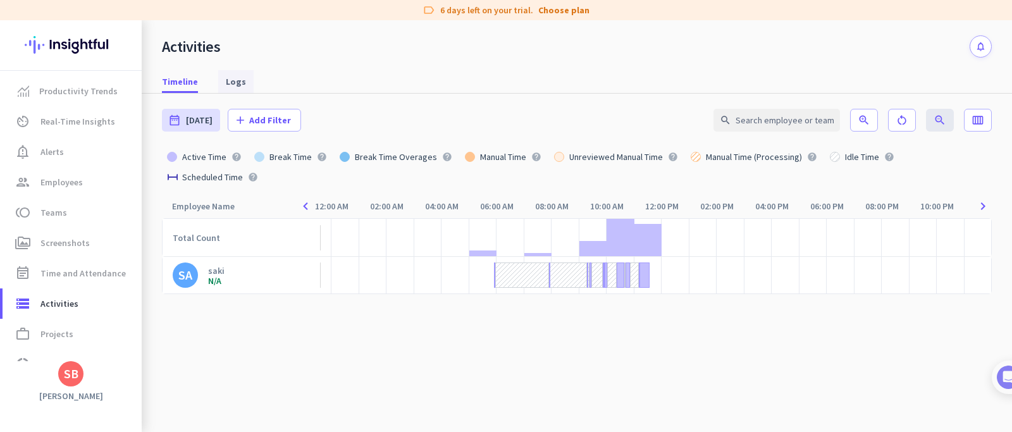
click at [240, 83] on span "Logs" at bounding box center [236, 81] width 20 height 13
type input "[DATE] - [DATE]"
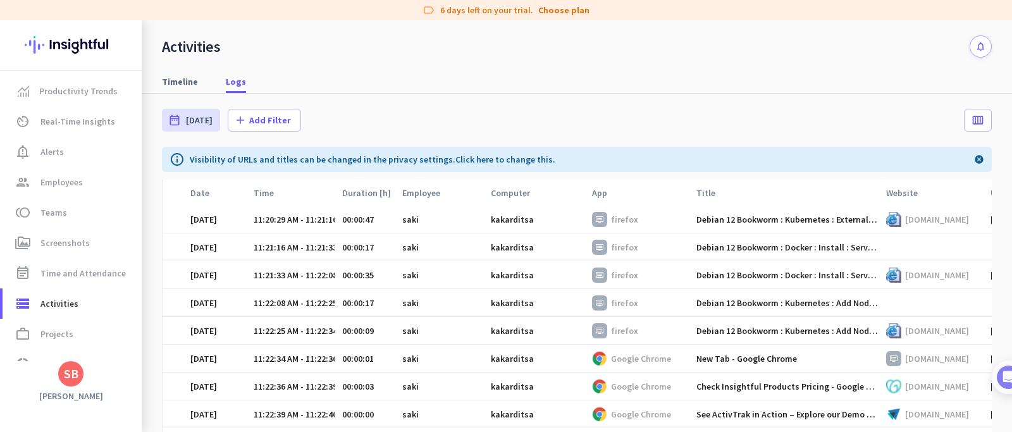
scroll to position [1428, 0]
